Goal: Task Accomplishment & Management: Complete application form

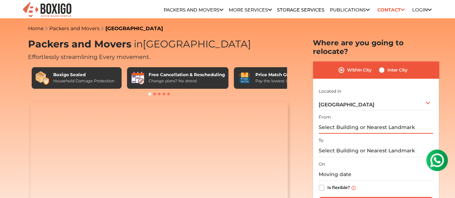
click at [340, 121] on input "text" at bounding box center [376, 127] width 114 height 13
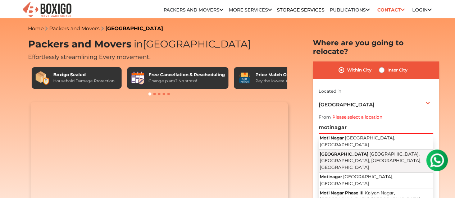
click at [351, 151] on span "[GEOGRAPHIC_DATA]" at bounding box center [344, 153] width 49 height 5
type input "[GEOGRAPHIC_DATA], [GEOGRAPHIC_DATA]"
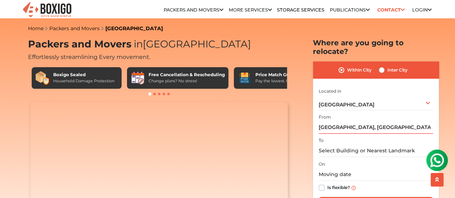
scroll to position [36, 0]
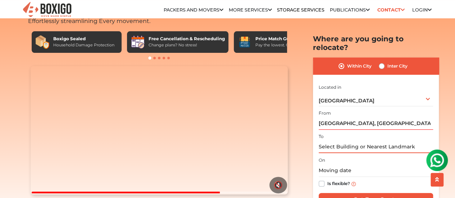
click at [344, 141] on input "text" at bounding box center [376, 147] width 114 height 13
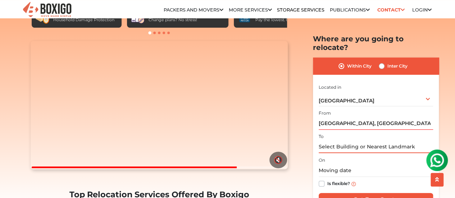
scroll to position [108, 0]
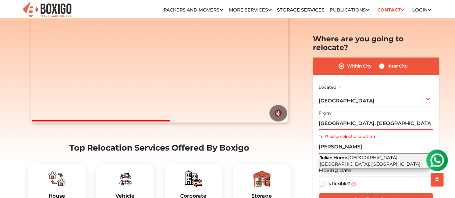
click at [345, 155] on span "[GEOGRAPHIC_DATA], [GEOGRAPHIC_DATA], [GEOGRAPHIC_DATA]" at bounding box center [370, 161] width 101 height 12
type input "[GEOGRAPHIC_DATA], [GEOGRAPHIC_DATA], [GEOGRAPHIC_DATA], [GEOGRAPHIC_DATA]"
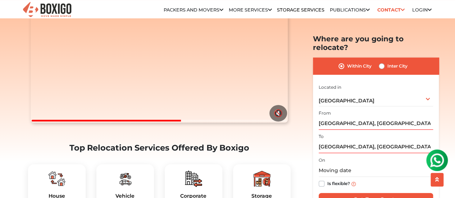
scroll to position [180, 0]
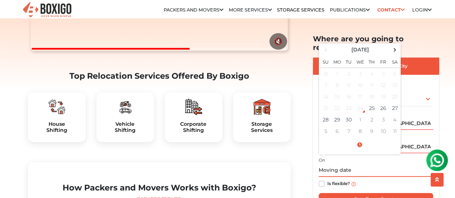
click at [348, 164] on input "text" at bounding box center [376, 170] width 114 height 13
click at [330, 114] on td "28" at bounding box center [326, 120] width 12 height 12
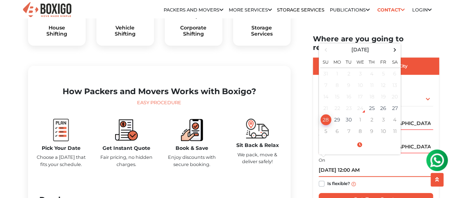
scroll to position [288, 0]
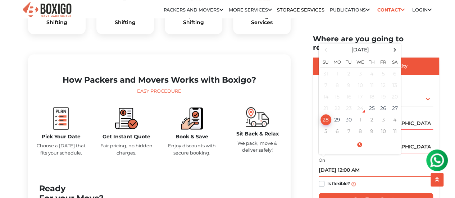
click at [326, 114] on td "28" at bounding box center [326, 120] width 12 height 12
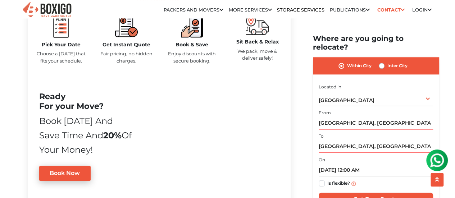
scroll to position [396, 0]
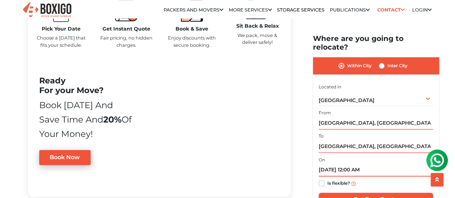
click at [323, 164] on input "[DATE] 12:00 AM" at bounding box center [376, 170] width 114 height 13
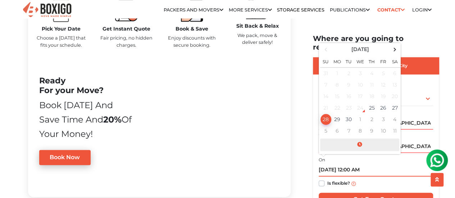
click at [361, 139] on span at bounding box center [359, 145] width 79 height 13
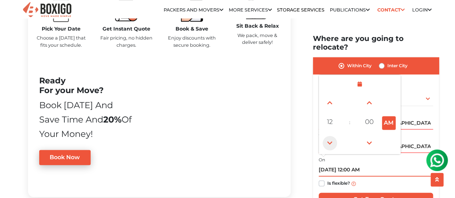
click at [332, 136] on span at bounding box center [330, 143] width 14 height 14
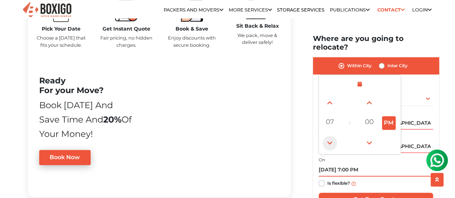
click at [332, 136] on span at bounding box center [330, 143] width 14 height 14
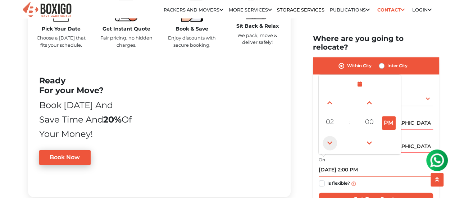
click at [332, 136] on span at bounding box center [330, 143] width 14 height 14
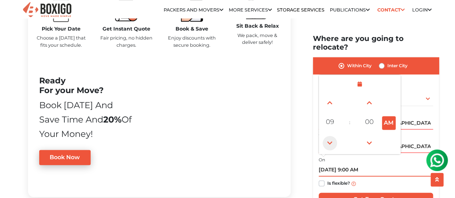
click at [332, 136] on span at bounding box center [330, 143] width 14 height 14
click at [388, 116] on button "AM" at bounding box center [389, 123] width 14 height 14
click at [389, 117] on button "PM" at bounding box center [389, 123] width 14 height 14
type input "[DATE] 8:00 AM"
click at [395, 164] on input "[DATE] 8:00 AM" at bounding box center [376, 170] width 114 height 13
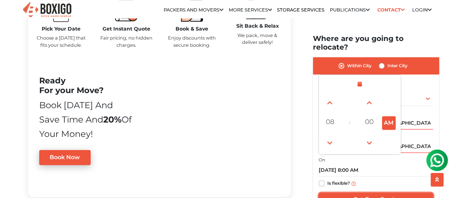
click at [392, 193] on input "Get Free Quote" at bounding box center [376, 200] width 114 height 14
